Goal: Information Seeking & Learning: Learn about a topic

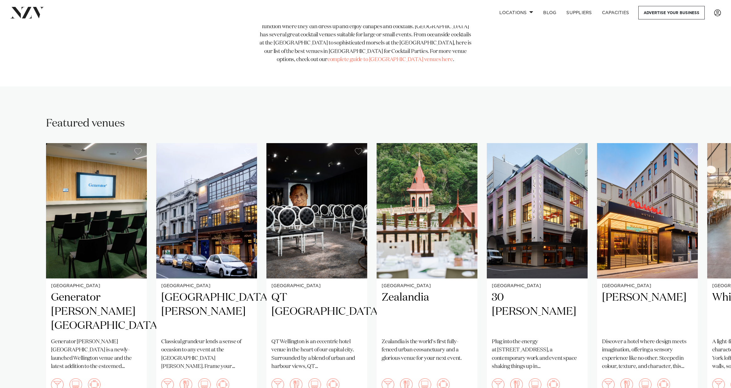
scroll to position [407, 0]
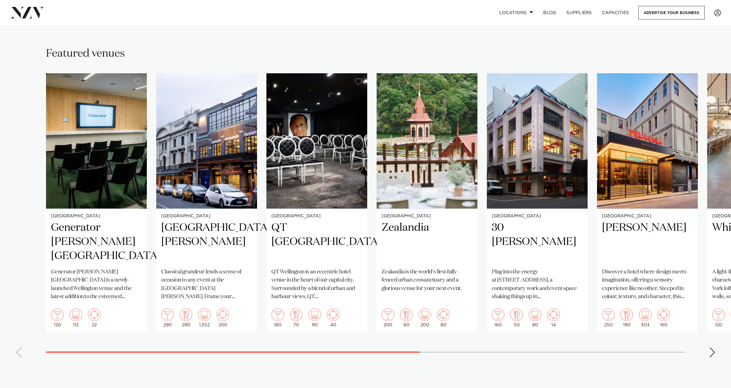
click at [712, 347] on div "Next slide" at bounding box center [713, 352] width 6 height 10
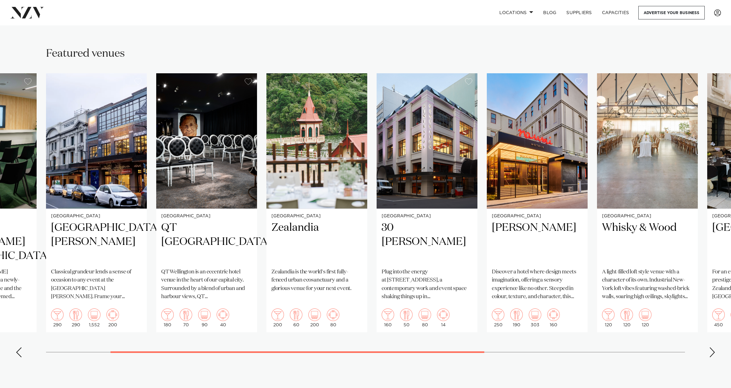
click at [712, 347] on div "Next slide" at bounding box center [713, 352] width 6 height 10
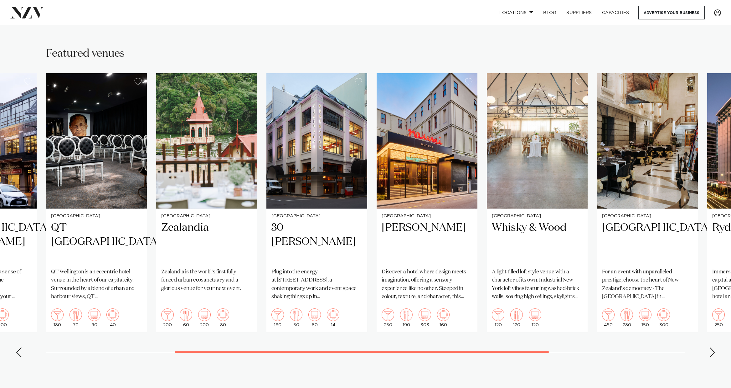
click at [712, 347] on div "Next slide" at bounding box center [713, 352] width 6 height 10
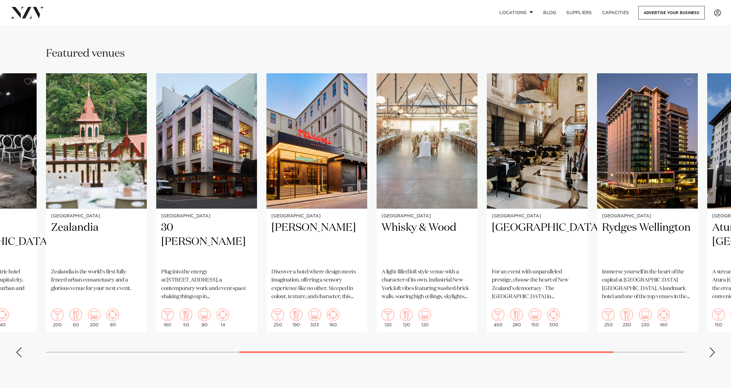
click at [712, 347] on div "Next slide" at bounding box center [713, 352] width 6 height 10
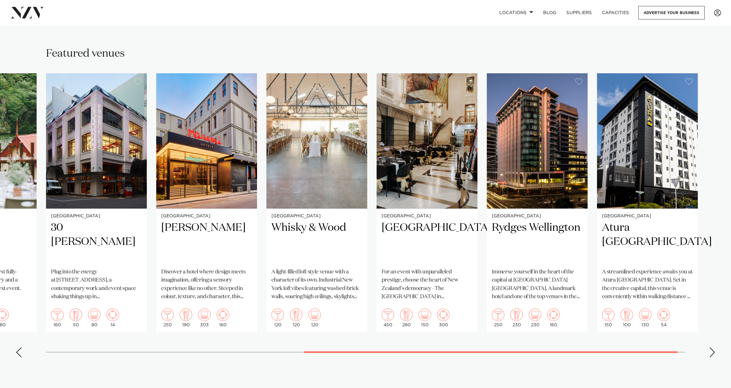
click at [712, 347] on div "Next slide" at bounding box center [713, 352] width 6 height 10
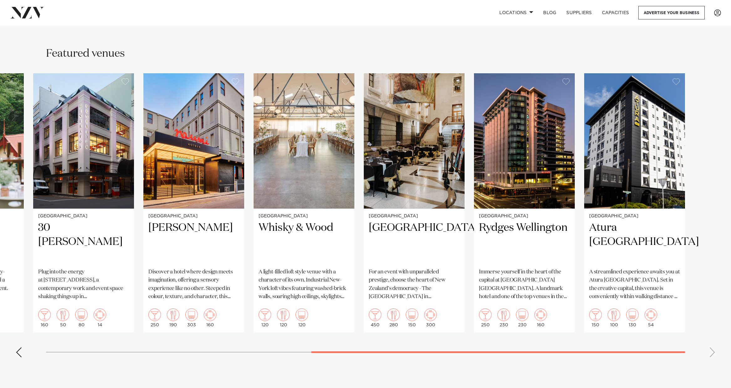
click at [712, 334] on swiper-container "Wellington Generator Bowen Campus Generator Bowen Campus is a newly-launched We…" at bounding box center [365, 217] width 731 height 289
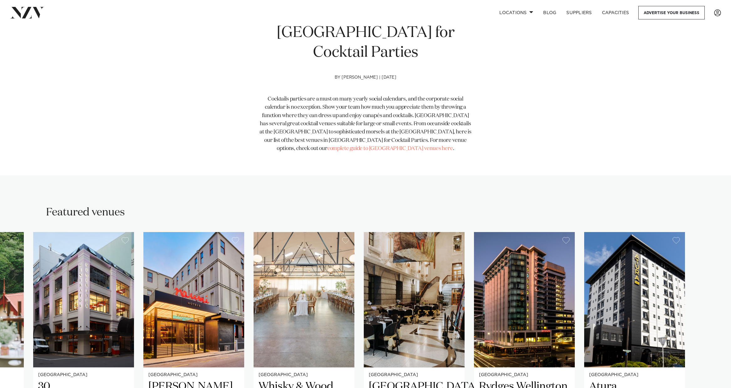
scroll to position [282, 0]
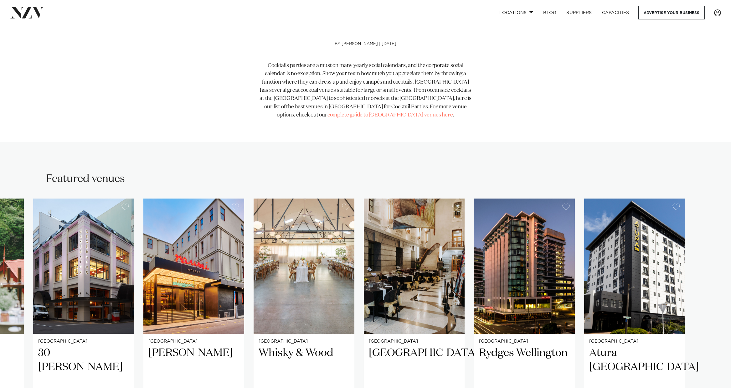
click at [357, 112] on link "complete guide to Wellington venues here" at bounding box center [391, 114] width 126 height 5
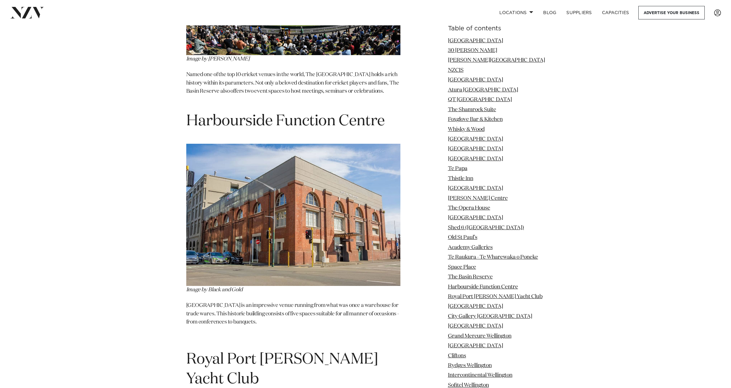
scroll to position [6735, 0]
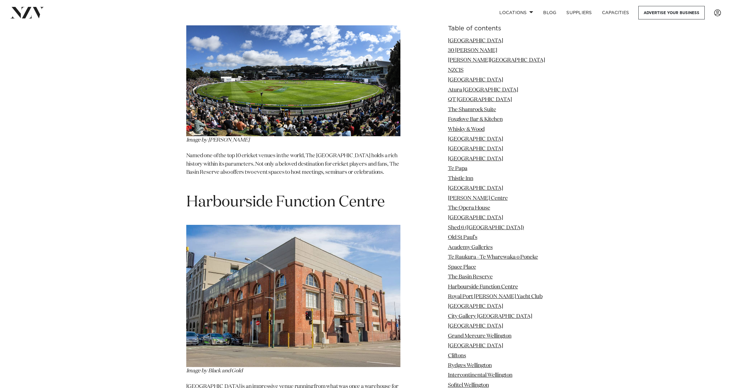
click at [281, 195] on span "Harbourside Function Centre" at bounding box center [285, 202] width 199 height 15
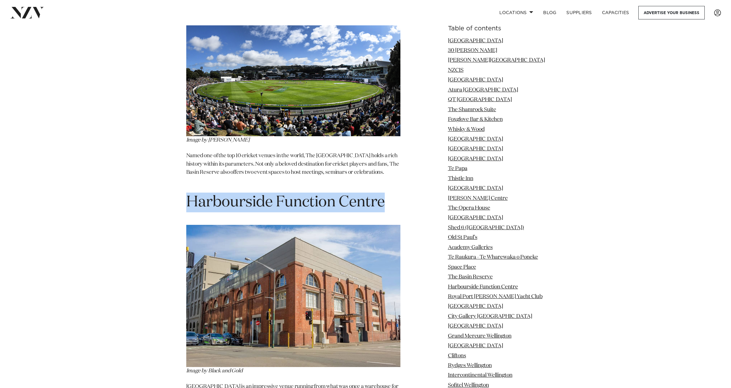
click at [281, 195] on span "Harbourside Function Centre" at bounding box center [285, 202] width 199 height 15
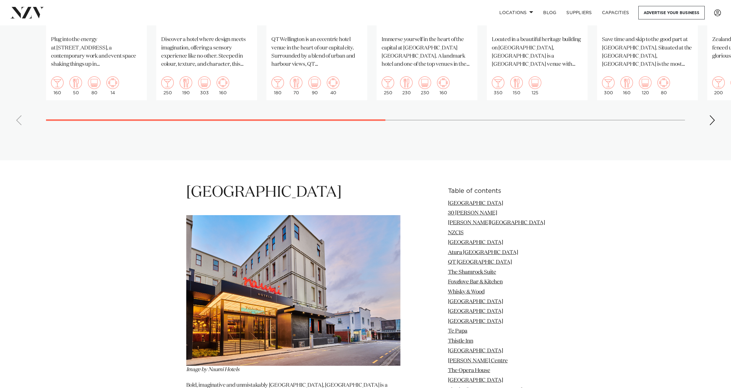
scroll to position [783, 0]
